Goal: Entertainment & Leisure: Consume media (video, audio)

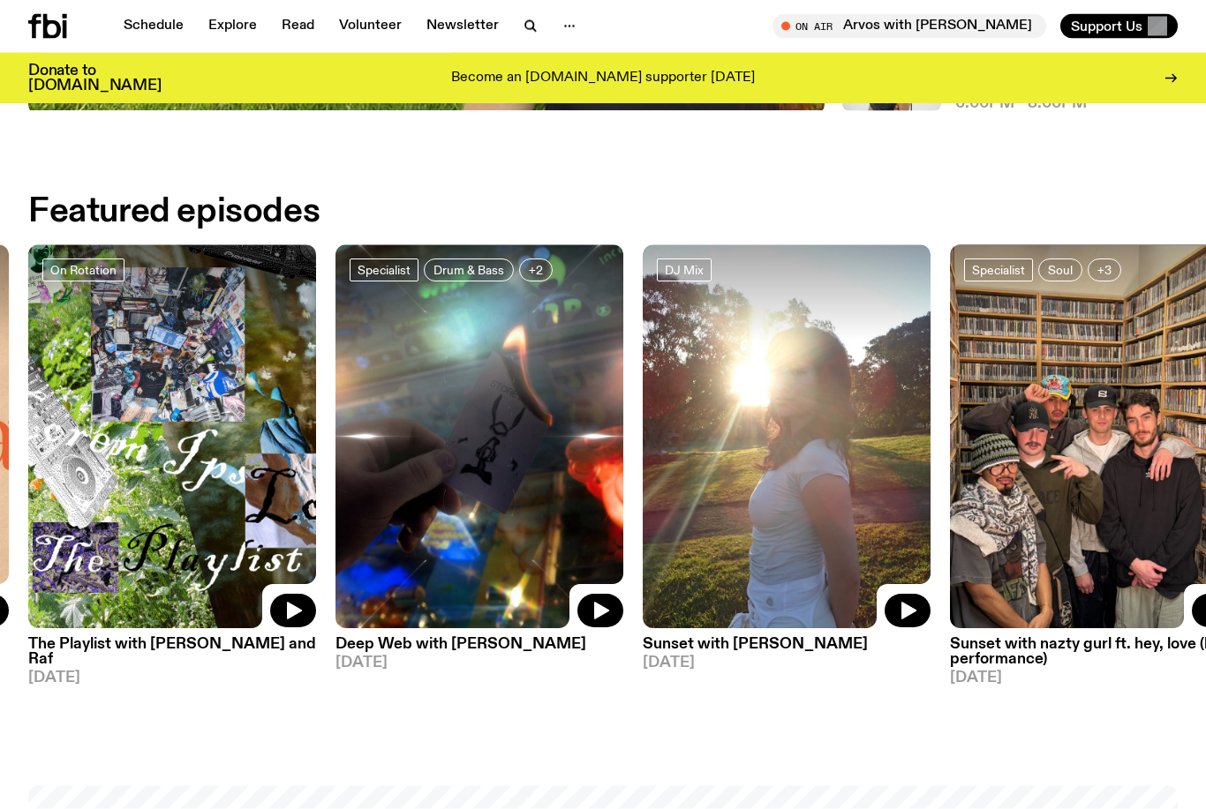
scroll to position [650, 0]
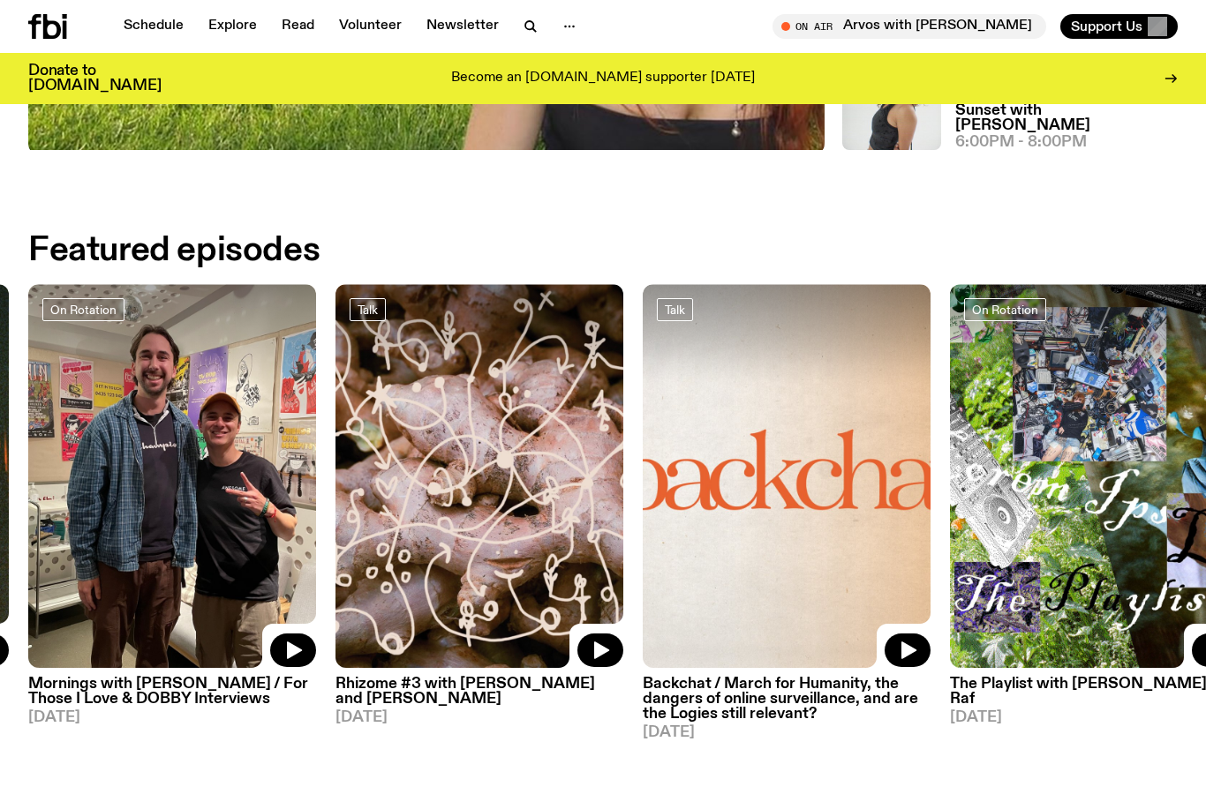
click at [1091, 350] on div at bounding box center [1094, 332] width 288 height 96
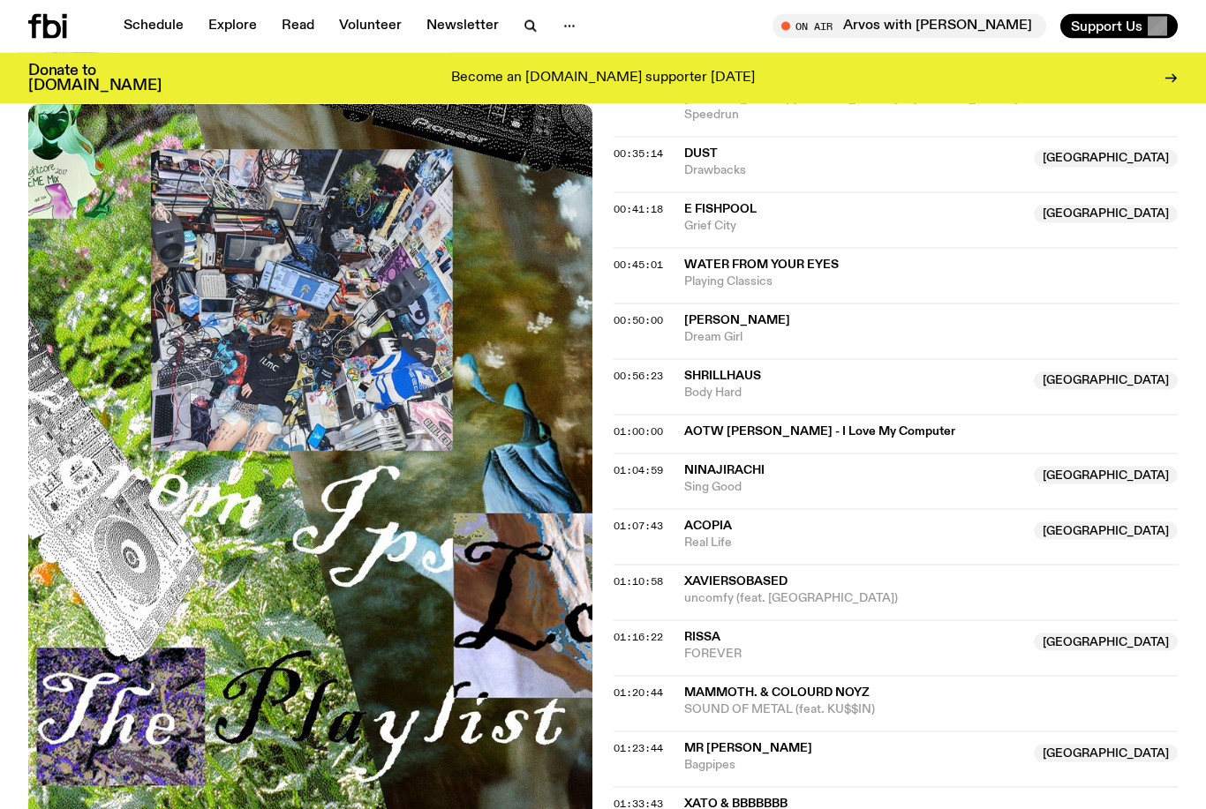
scroll to position [1093, 0]
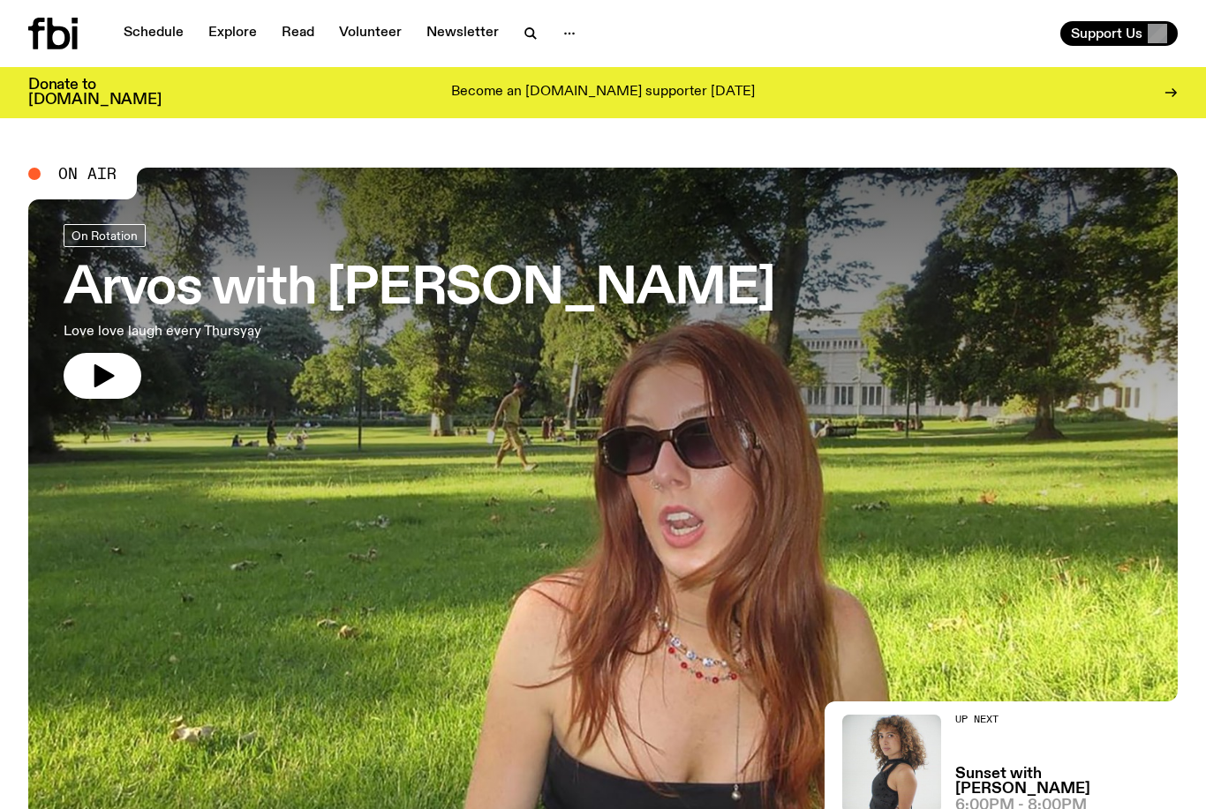
click at [560, 292] on h3 "Arvos with [PERSON_NAME]" at bounding box center [419, 289] width 711 height 49
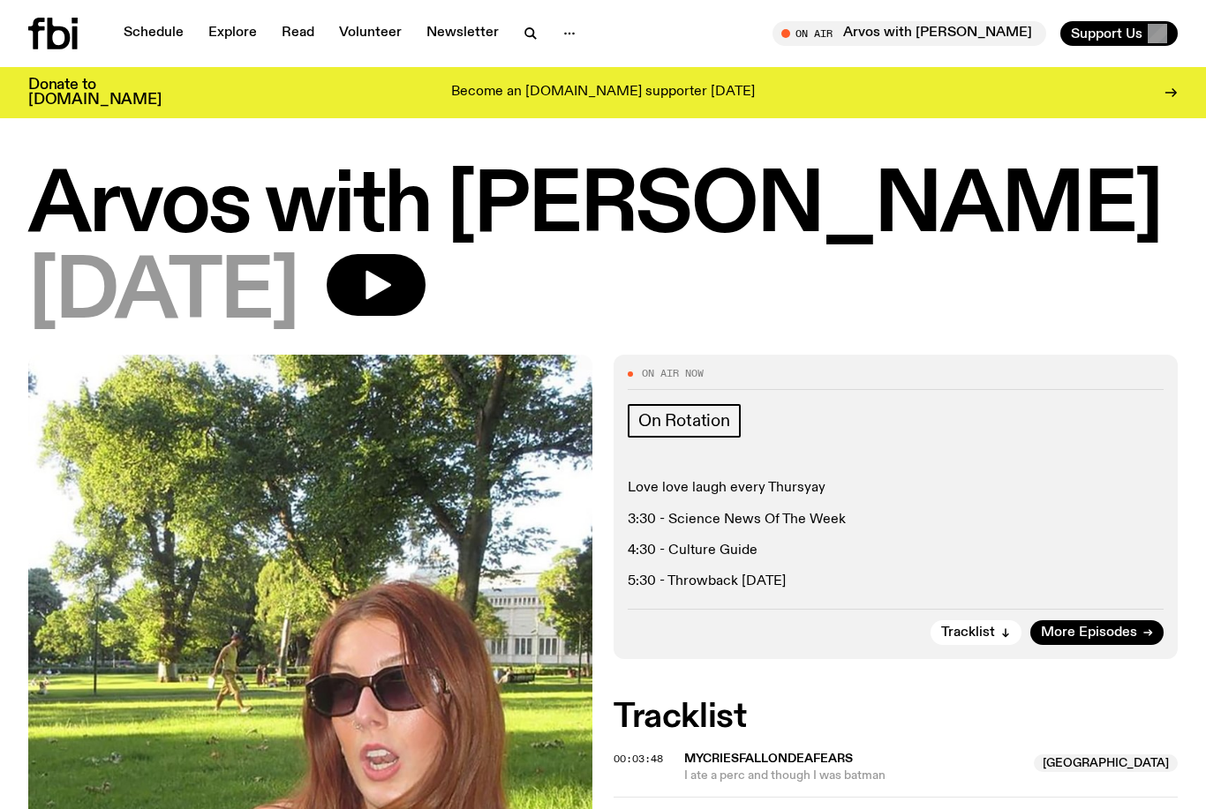
click at [166, 43] on link "Schedule" at bounding box center [153, 33] width 81 height 25
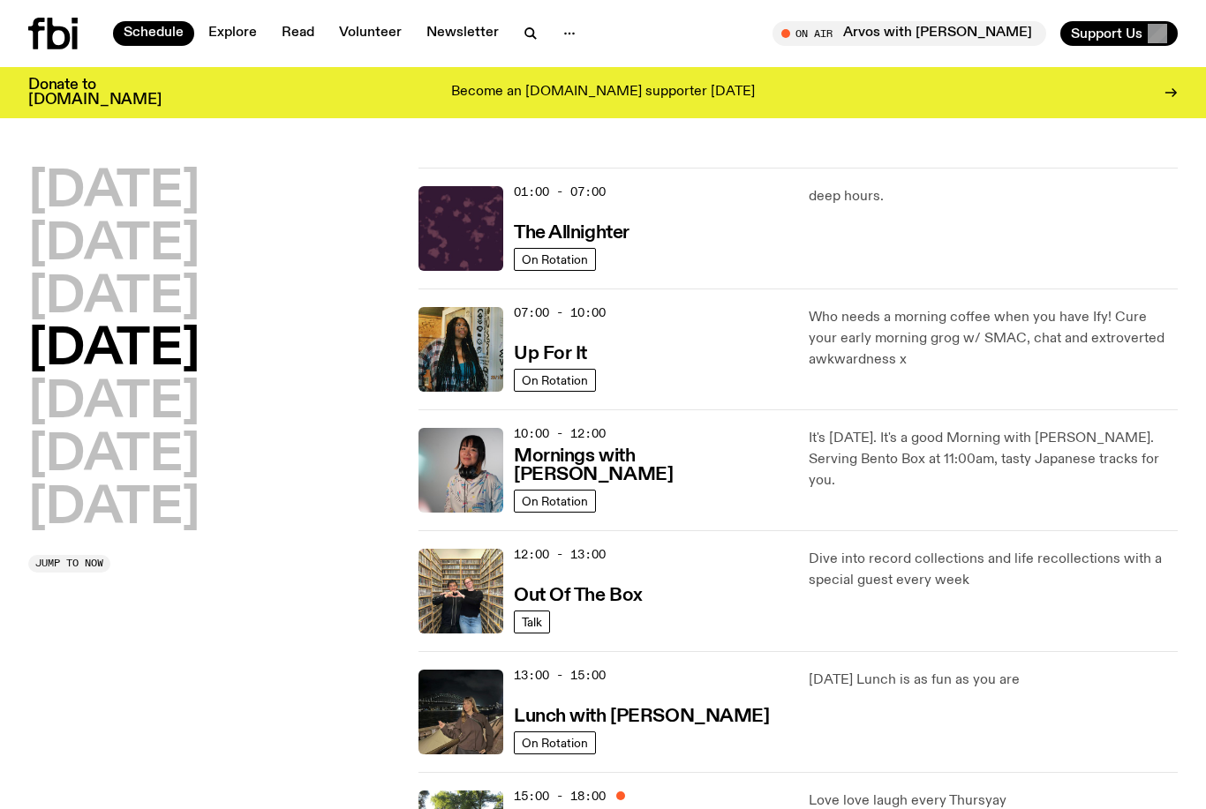
click at [650, 726] on h3 "Lunch with Izzy Page" at bounding box center [641, 717] width 255 height 19
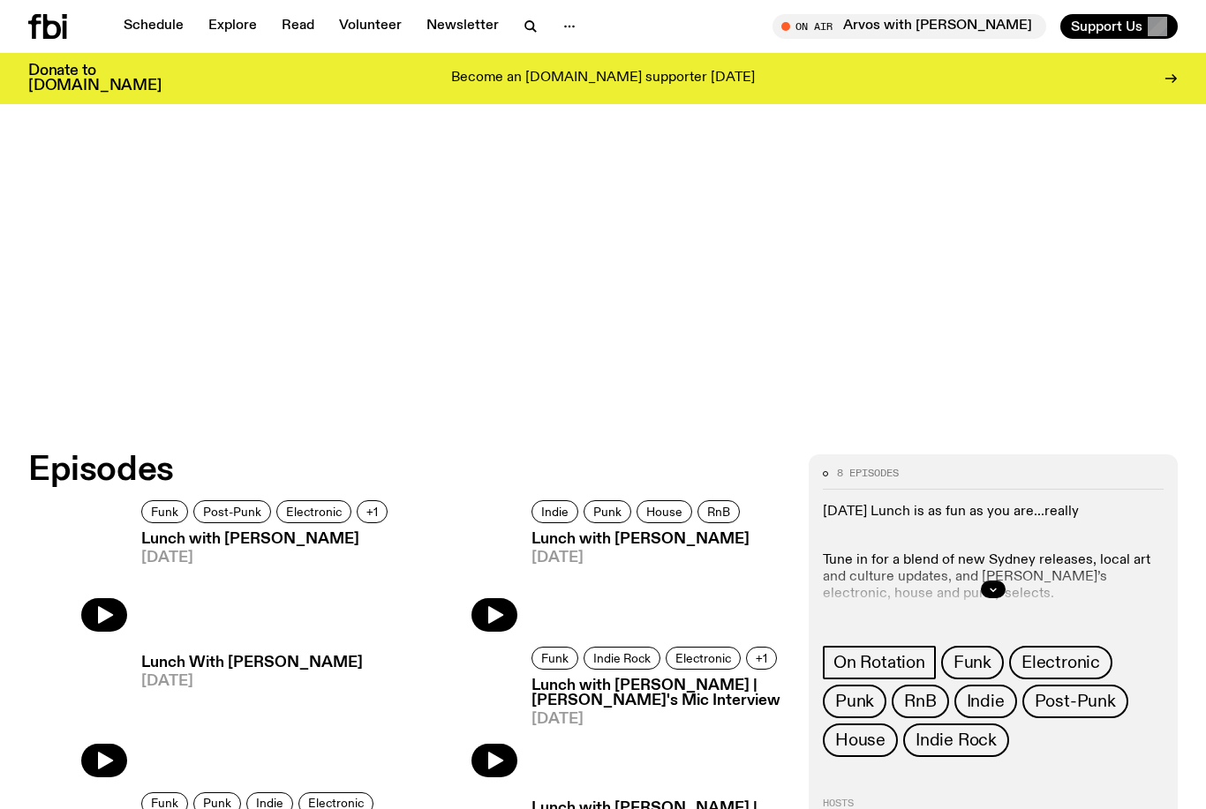
scroll to position [478, 0]
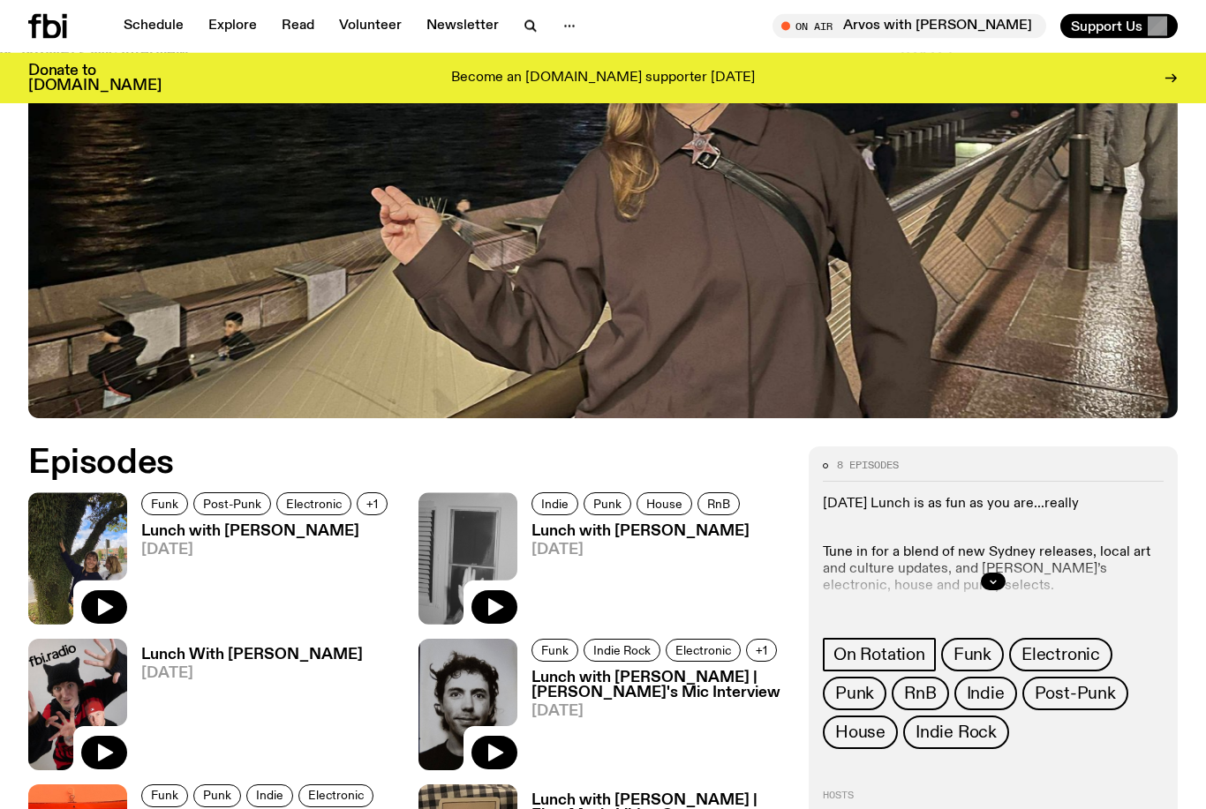
click at [986, 586] on button "button" at bounding box center [993, 583] width 25 height 18
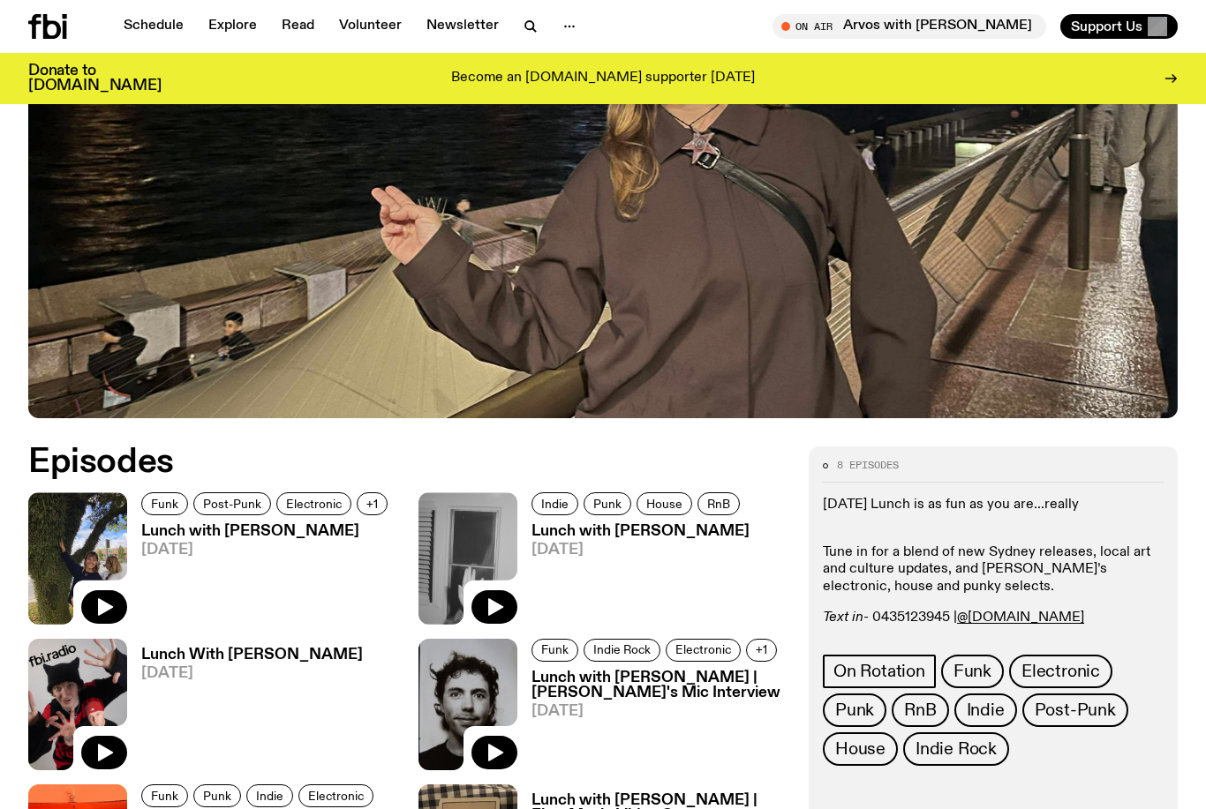
click at [271, 538] on h3 "Lunch with Izzy Page" at bounding box center [267, 531] width 252 height 15
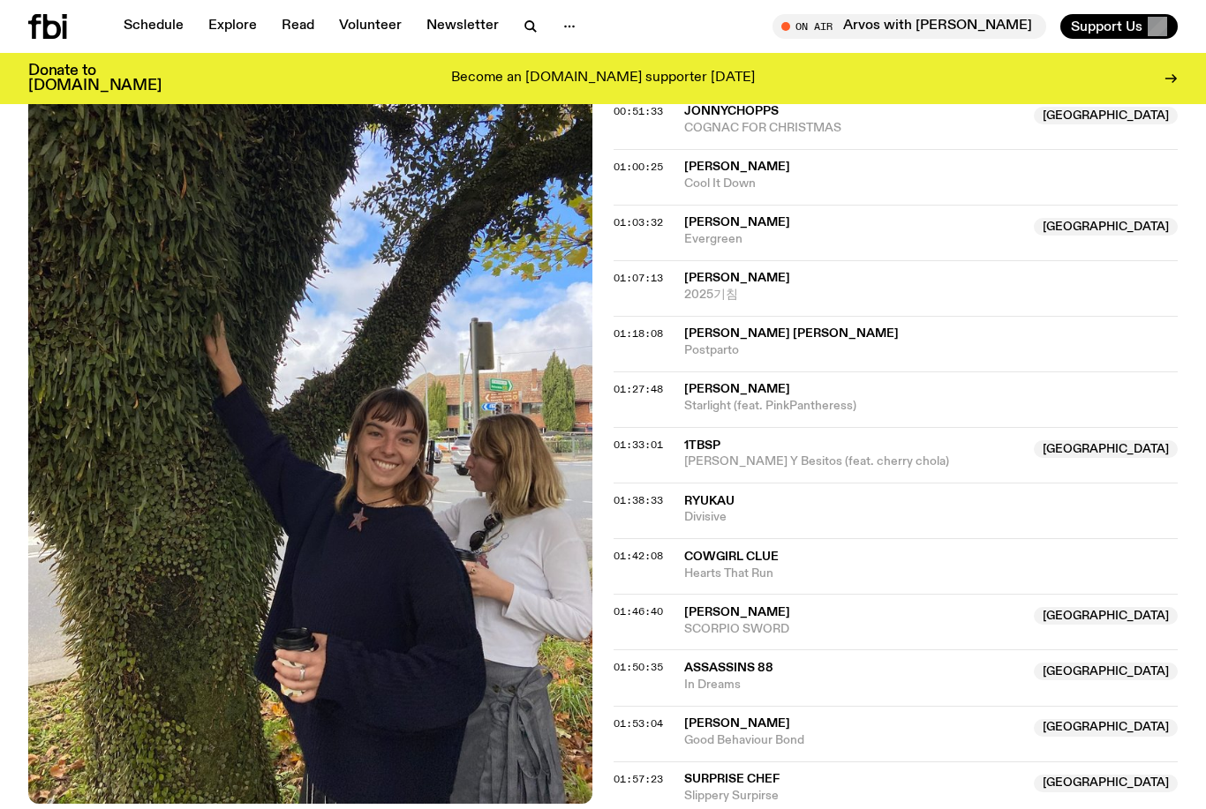
scroll to position [1302, 0]
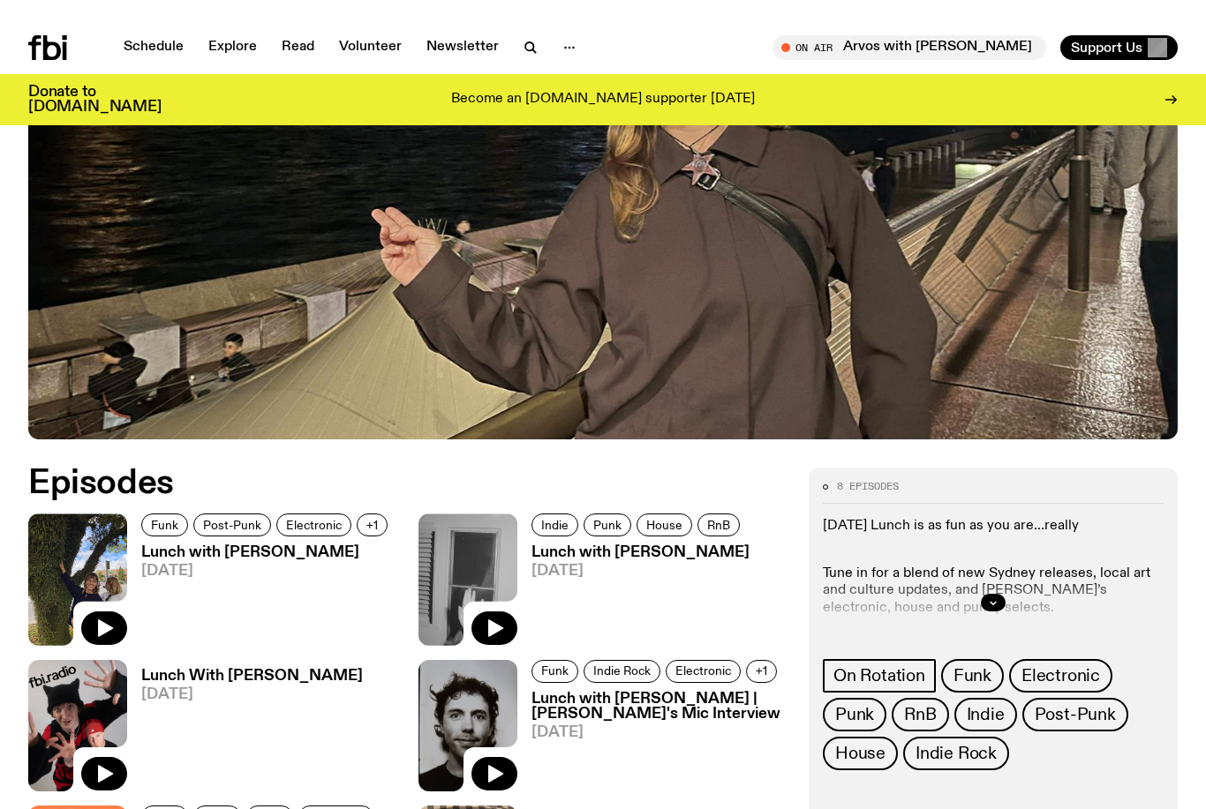
scroll to position [455, 0]
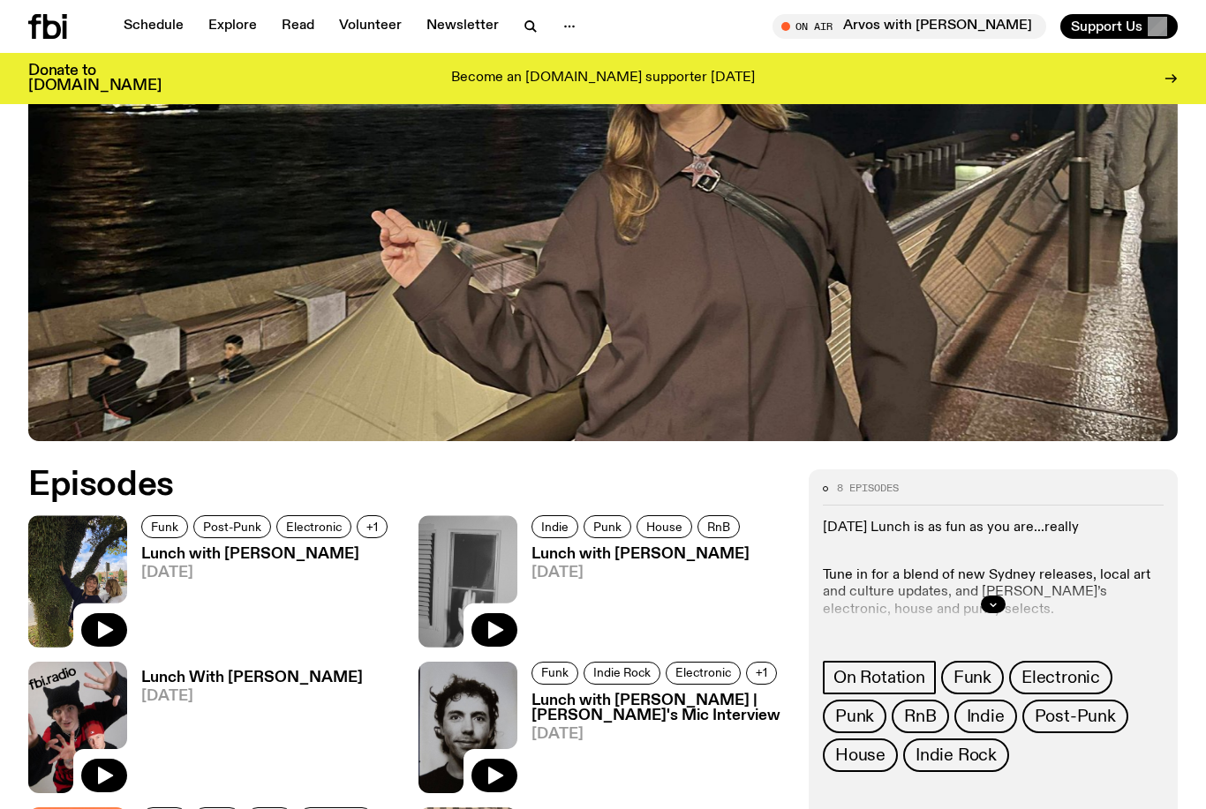
click at [662, 557] on h3 "Lunch with Izzy Page" at bounding box center [640, 554] width 218 height 15
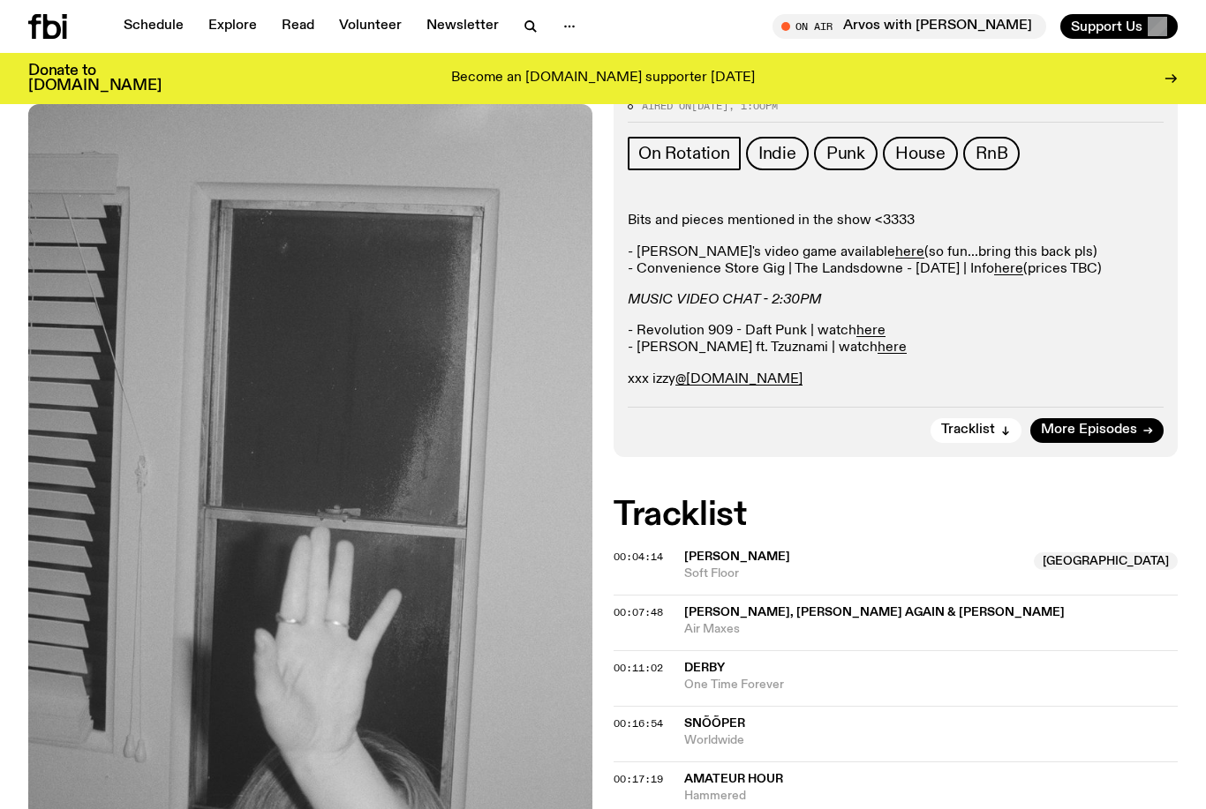
scroll to position [271, 0]
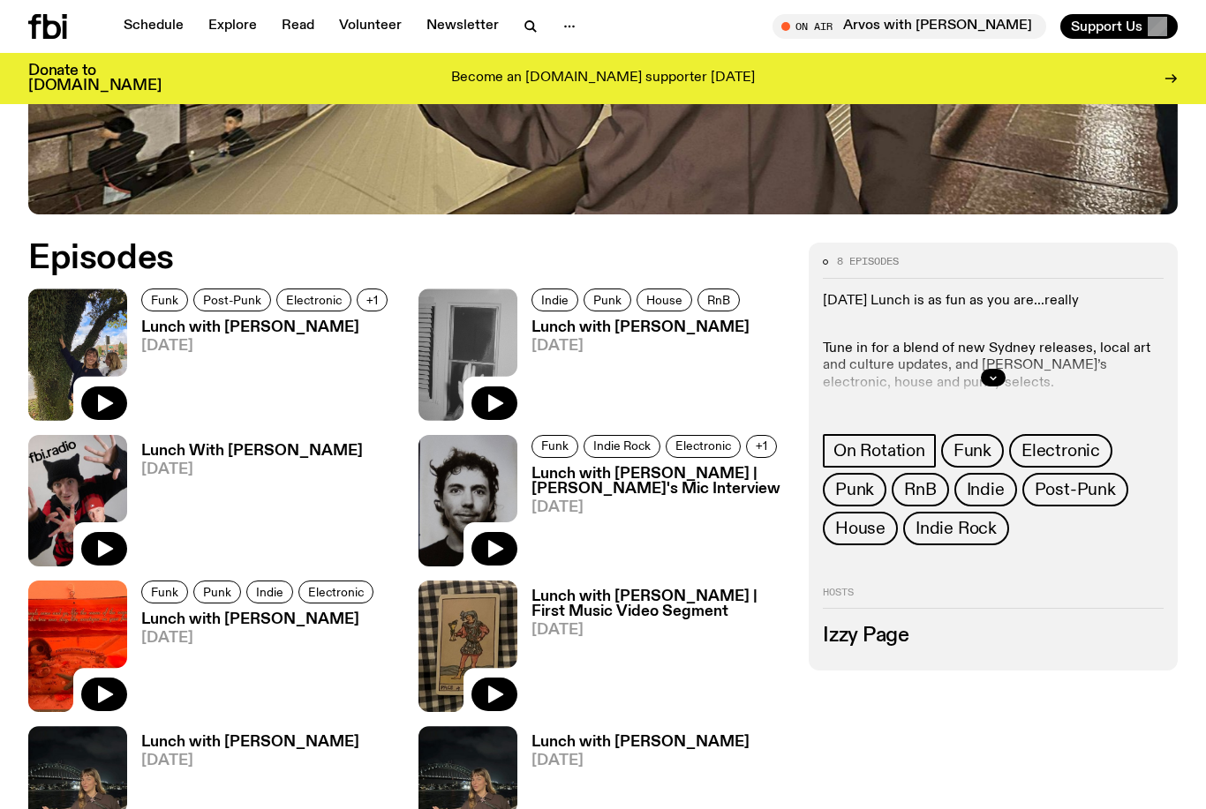
scroll to position [681, 0]
click at [731, 479] on h3 "Lunch with Izzy Page | Mike's Mic Interview" at bounding box center [659, 483] width 256 height 30
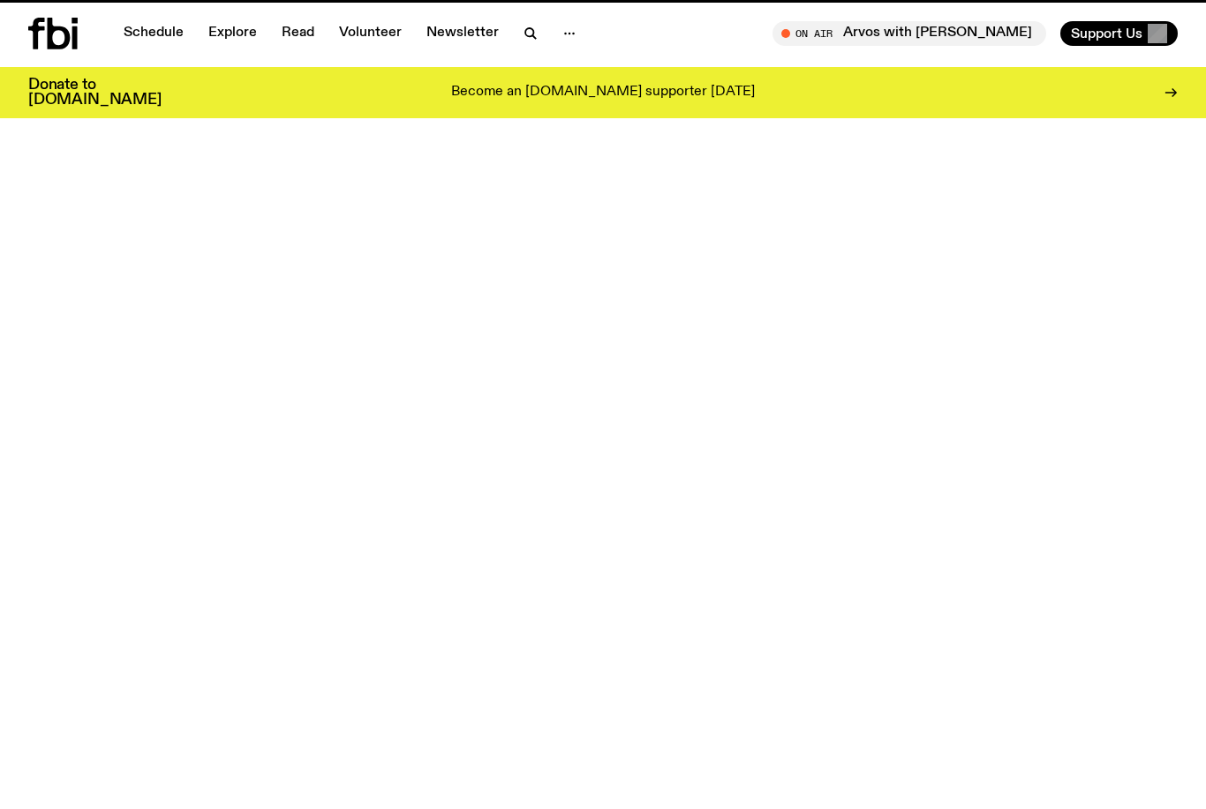
scroll to position [682, 0]
